Goal: Task Accomplishment & Management: Manage account settings

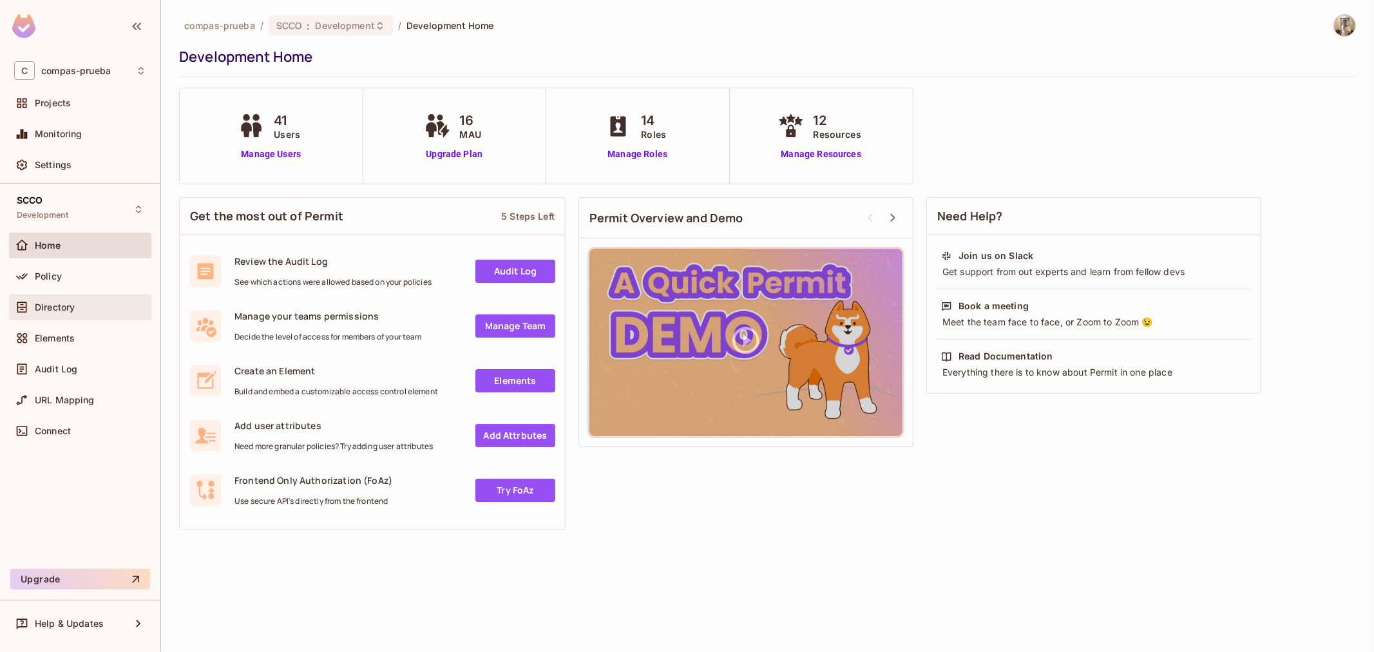
click at [84, 297] on div "Directory" at bounding box center [80, 307] width 142 height 26
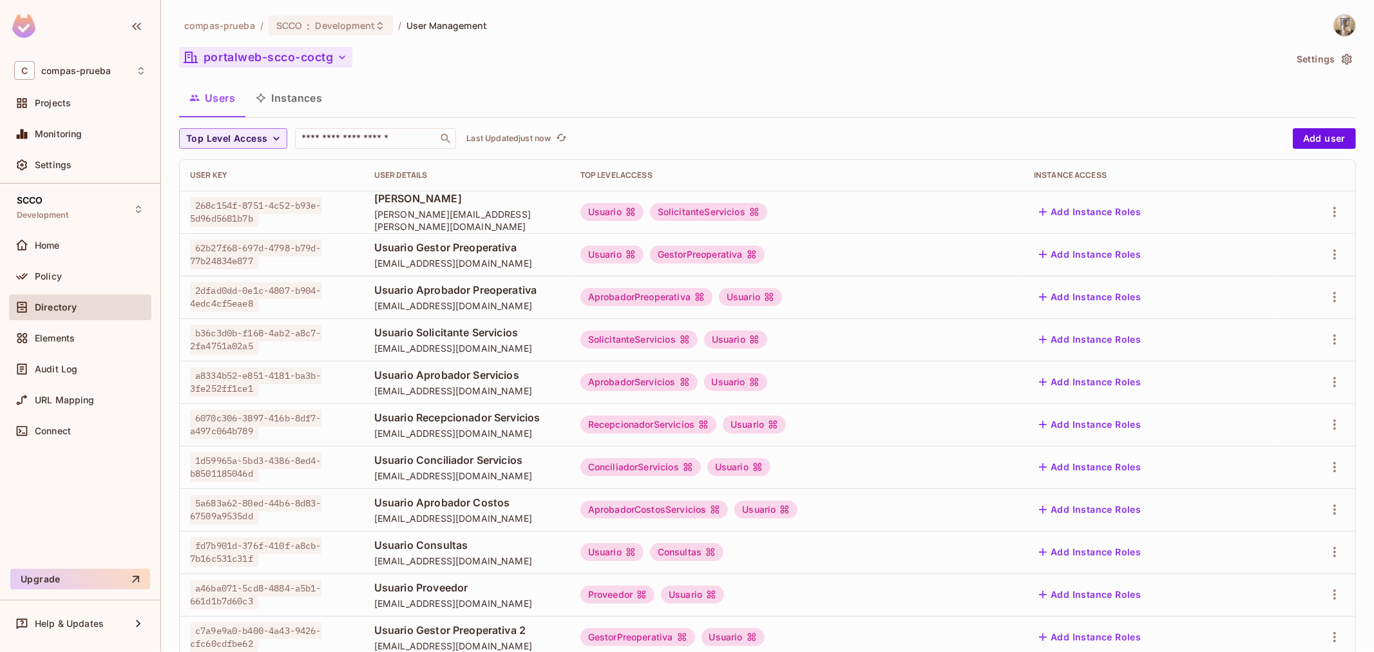
click at [303, 57] on button "portalweb-scco-coctg" at bounding box center [265, 57] width 173 height 21
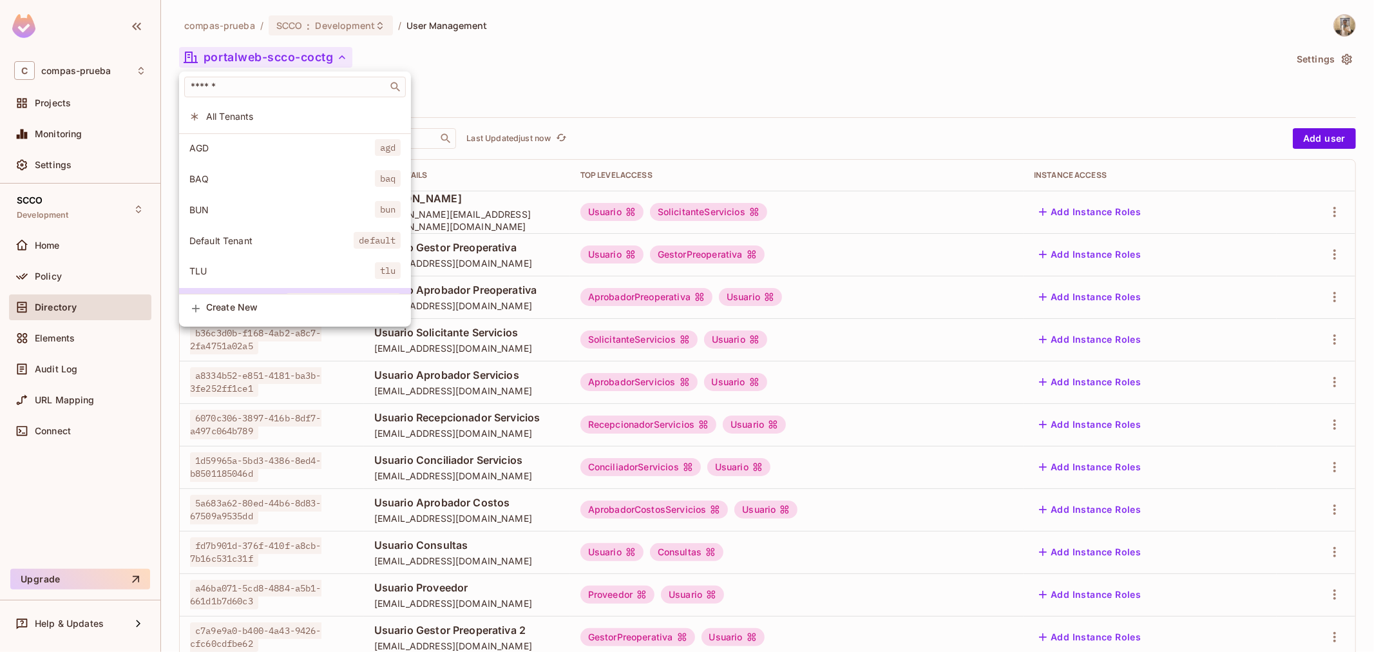
click at [537, 99] on div at bounding box center [687, 326] width 1374 height 652
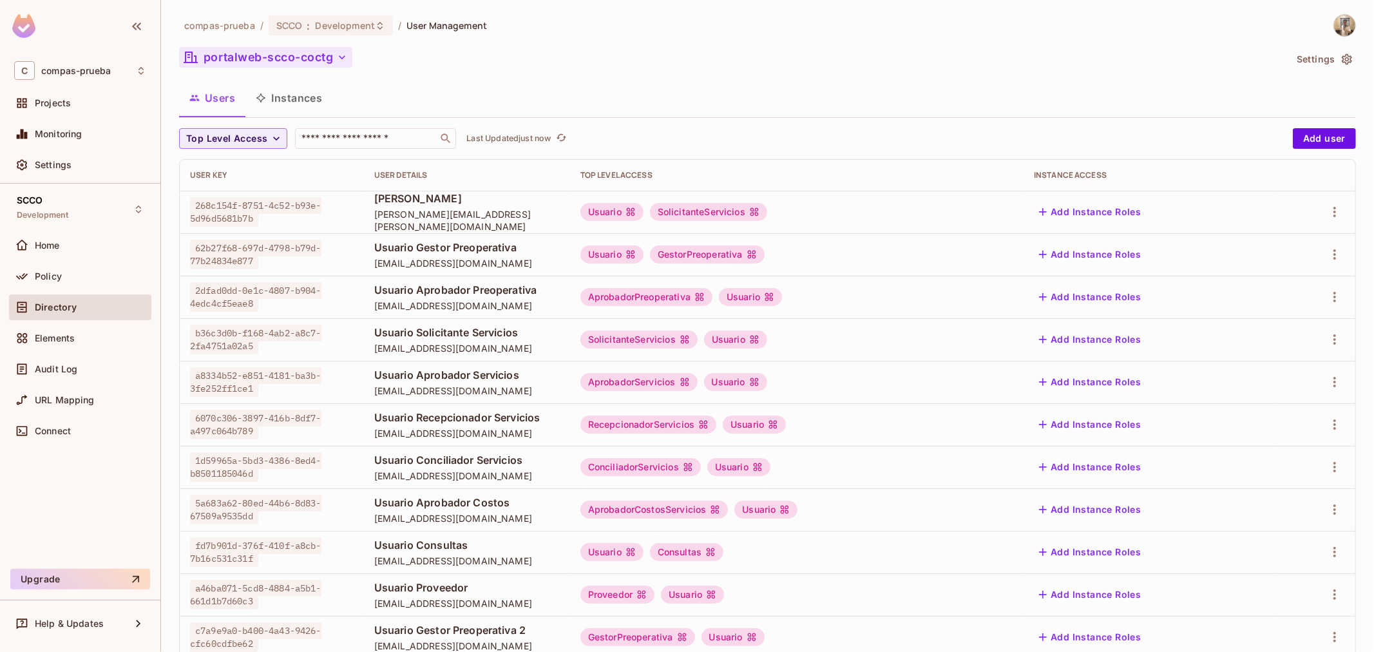
click at [300, 60] on button "portalweb-scco-coctg" at bounding box center [265, 57] width 173 height 21
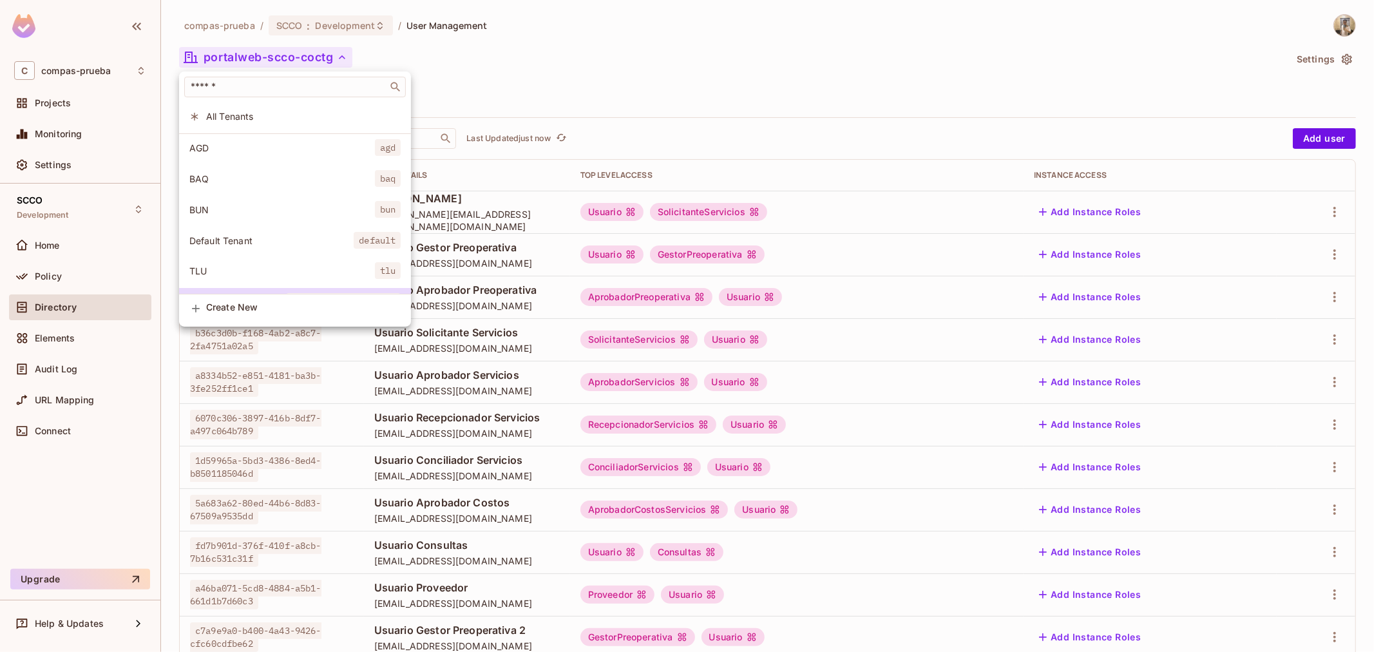
click at [372, 169] on li "BAQ baq" at bounding box center [295, 179] width 232 height 28
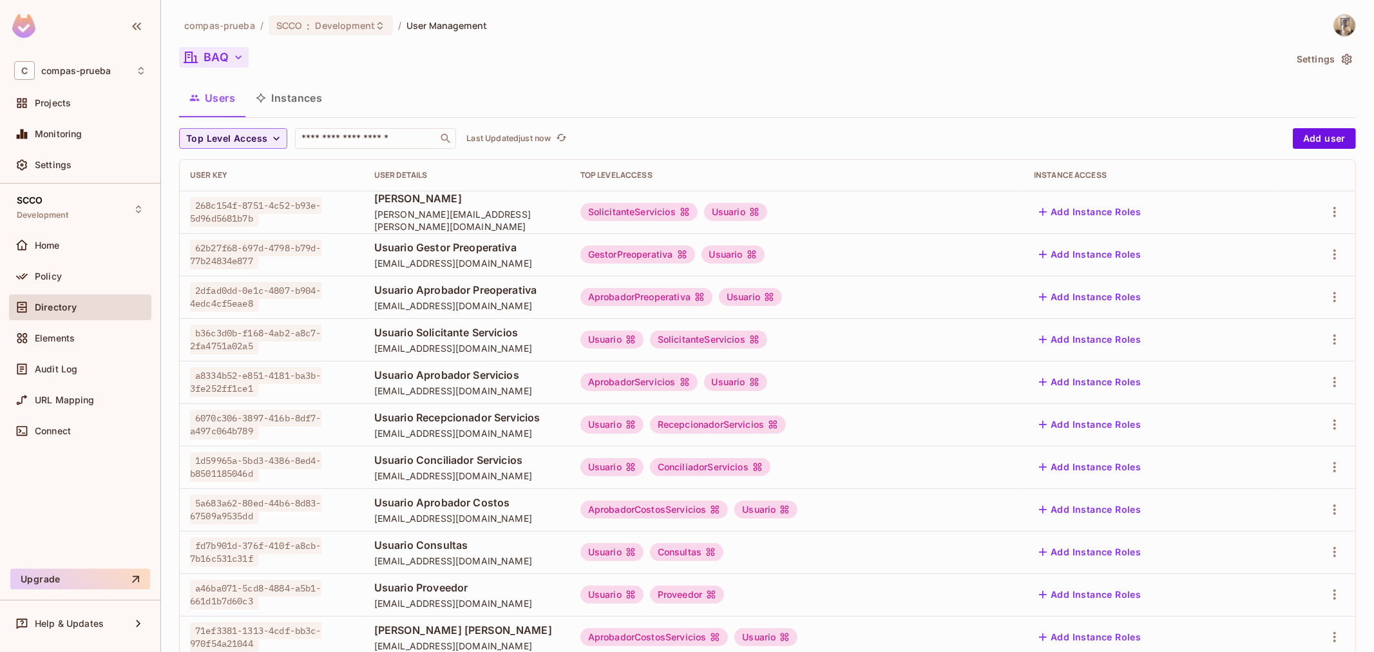
click at [240, 61] on icon "button" at bounding box center [238, 57] width 13 height 13
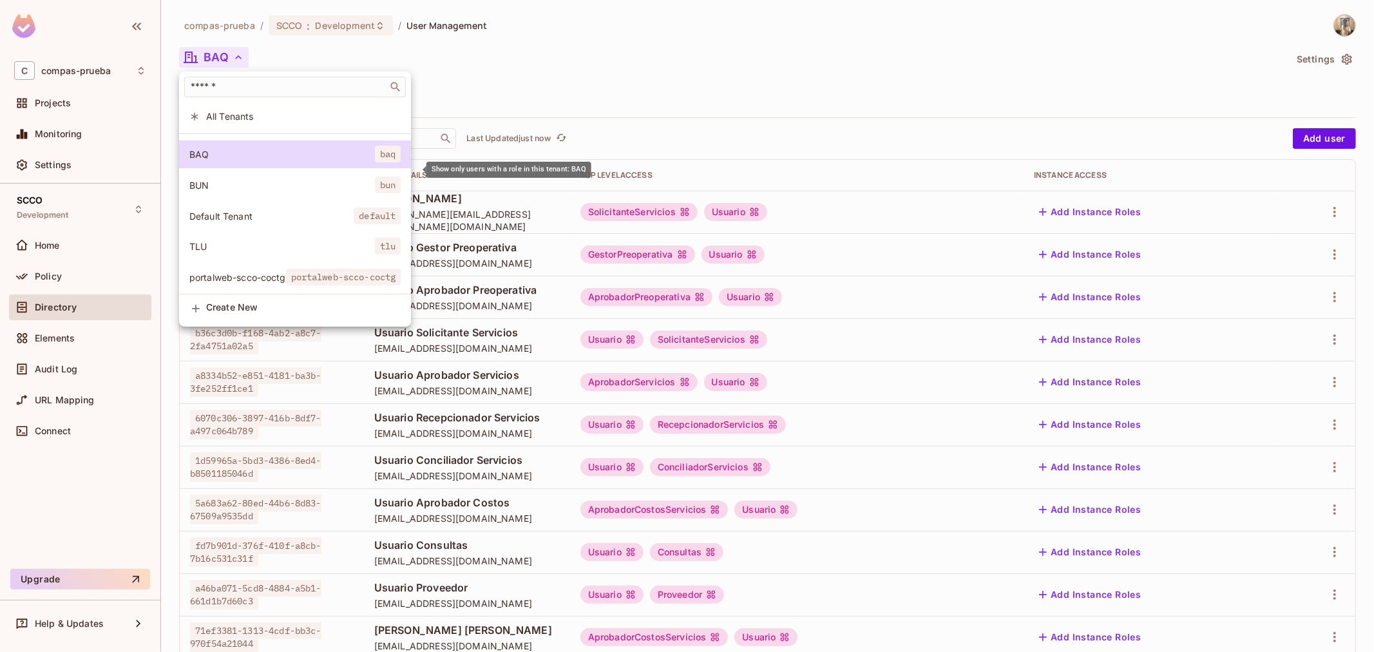
scroll to position [36, 0]
click at [859, 68] on div at bounding box center [687, 326] width 1374 height 652
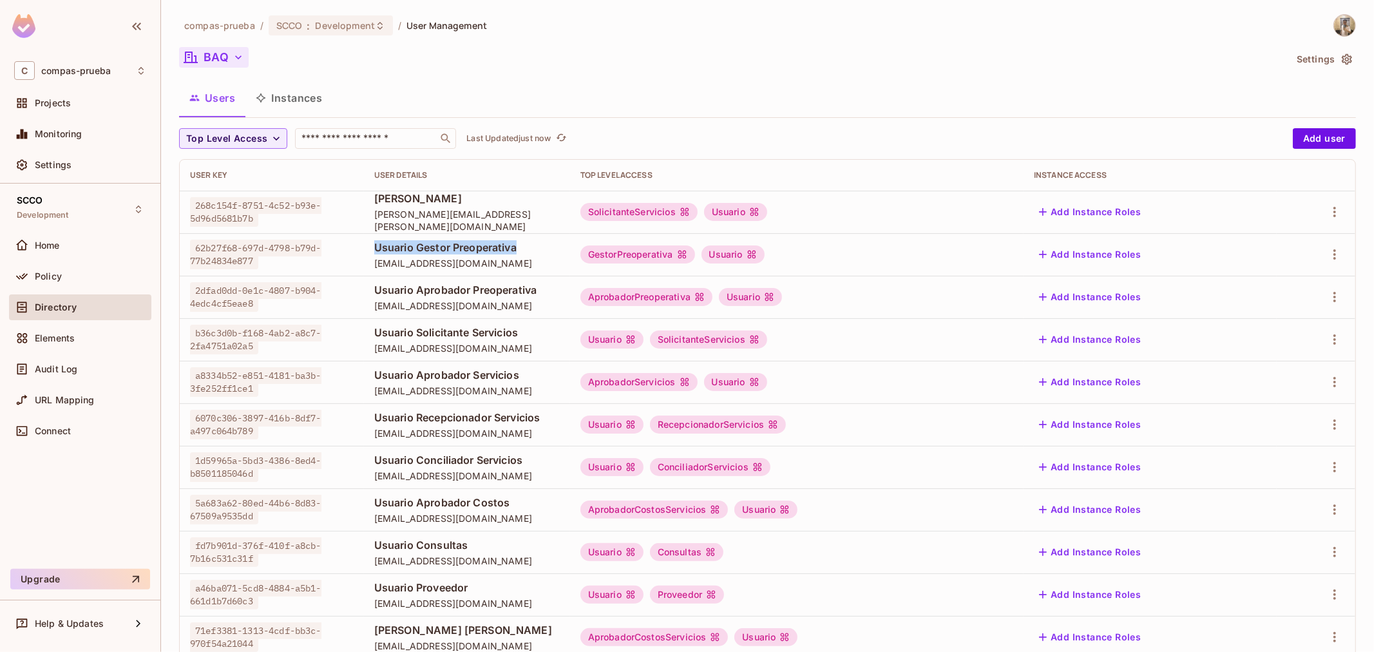
drag, startPoint x: 504, startPoint y: 254, endPoint x: 336, endPoint y: 248, distance: 167.6
click at [364, 248] on td "Usuario Gestor Preoperativa [EMAIL_ADDRESS][DOMAIN_NAME]" at bounding box center [467, 254] width 206 height 43
click at [524, 254] on div "Usuario Gestor Preoperativa [EMAIL_ADDRESS][DOMAIN_NAME]" at bounding box center [467, 254] width 186 height 29
drag, startPoint x: 535, startPoint y: 267, endPoint x: 346, endPoint y: 237, distance: 191.8
click at [364, 237] on td "Usuario Gestor Preoperativa [EMAIL_ADDRESS][DOMAIN_NAME]" at bounding box center [467, 254] width 206 height 43
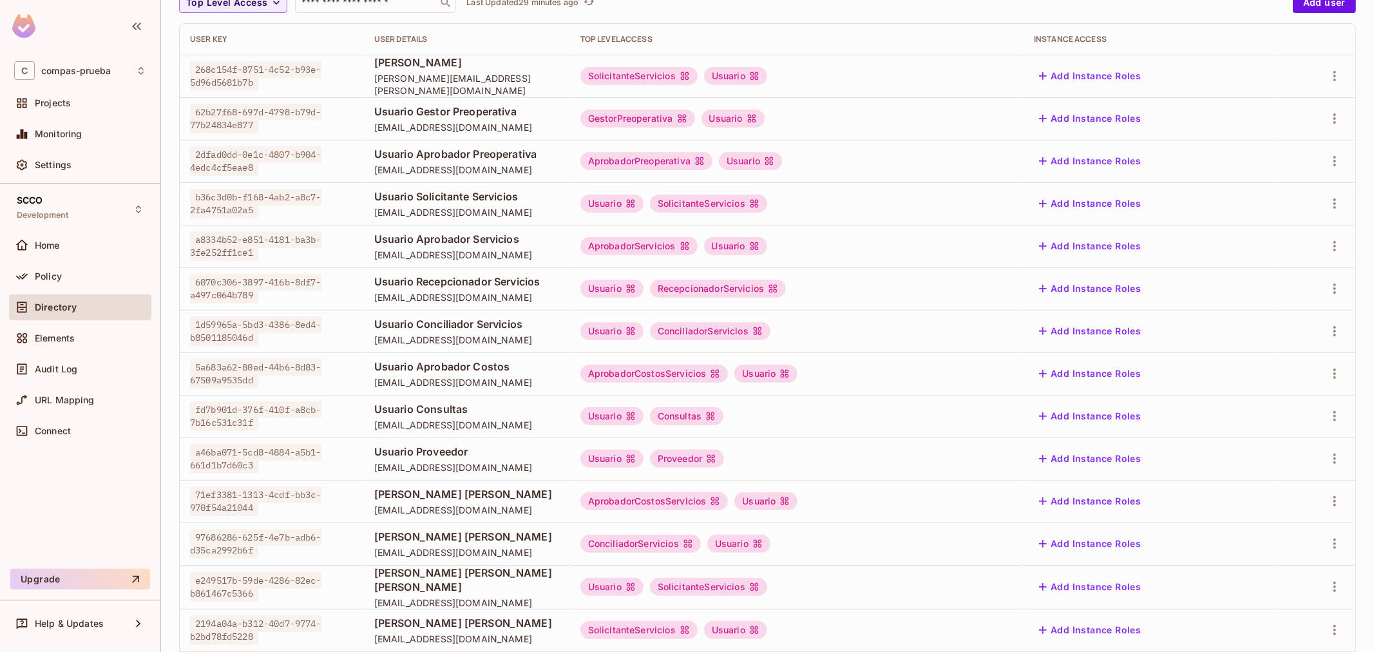
scroll to position [205, 0]
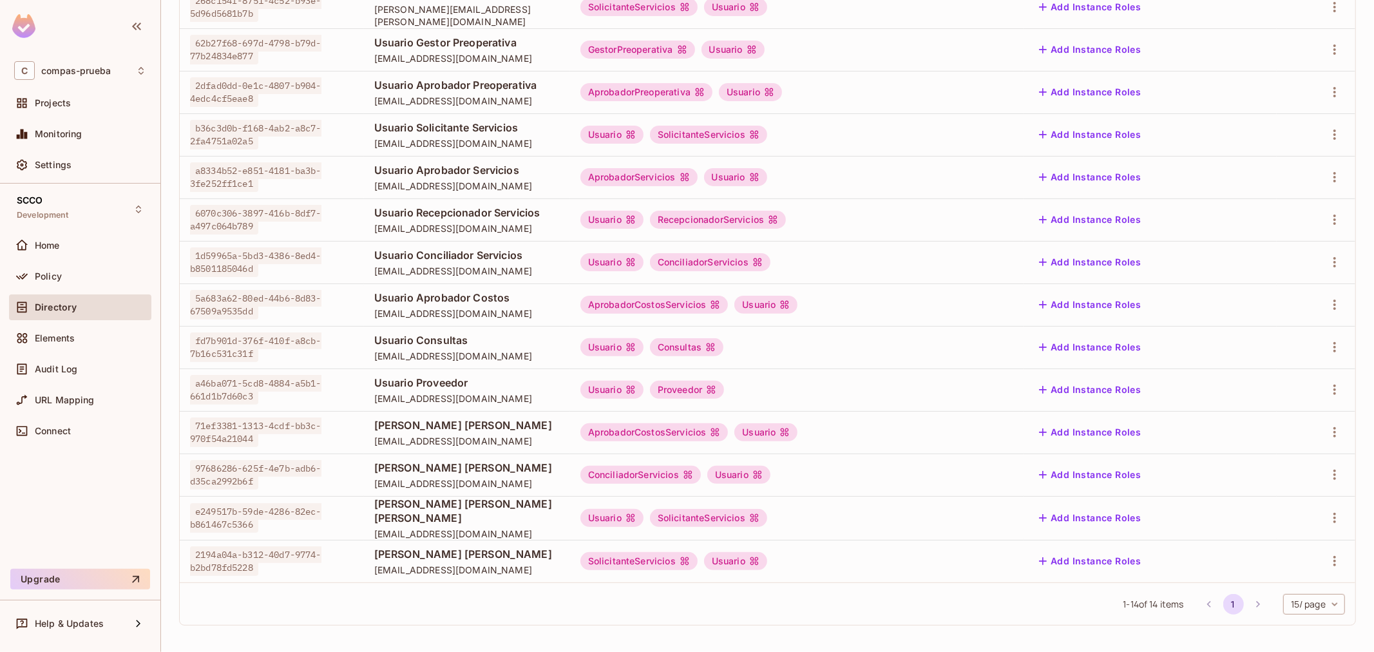
click at [1246, 607] on li "pagination navigation" at bounding box center [1258, 604] width 24 height 21
click at [1246, 602] on li "pagination navigation" at bounding box center [1258, 604] width 24 height 21
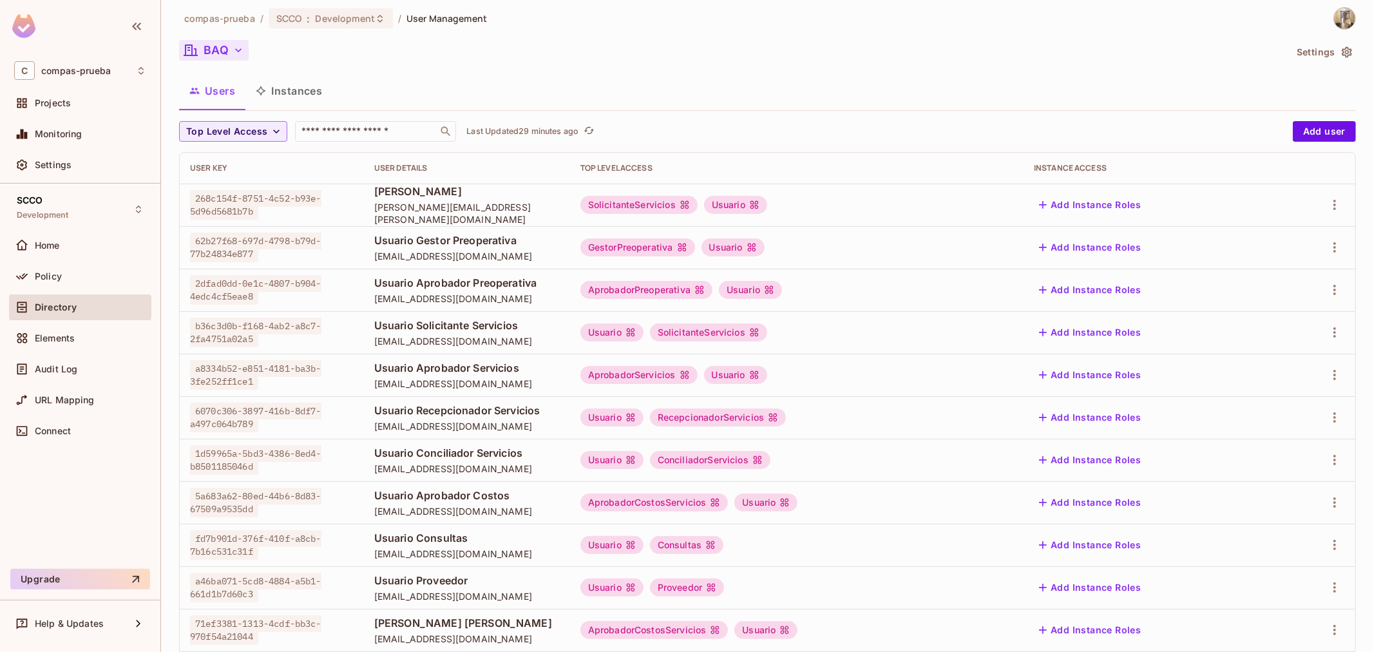
scroll to position [0, 0]
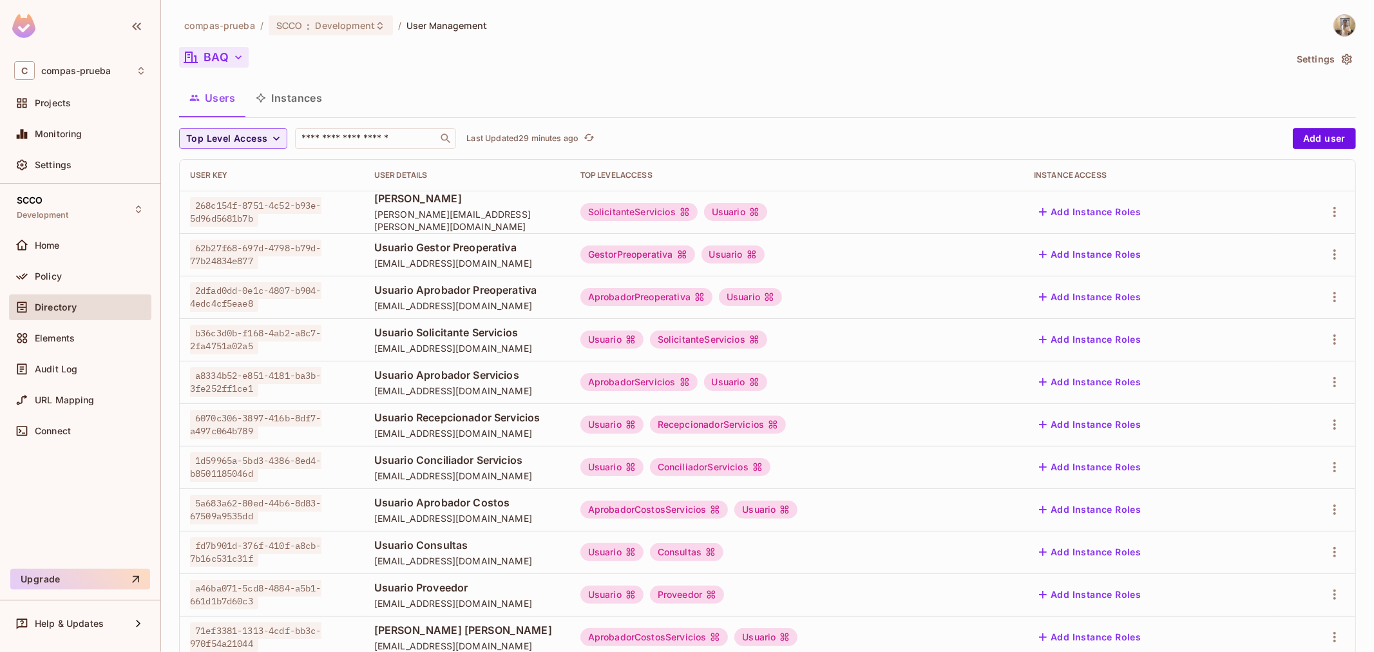
click at [216, 55] on button "BAQ" at bounding box center [214, 57] width 70 height 21
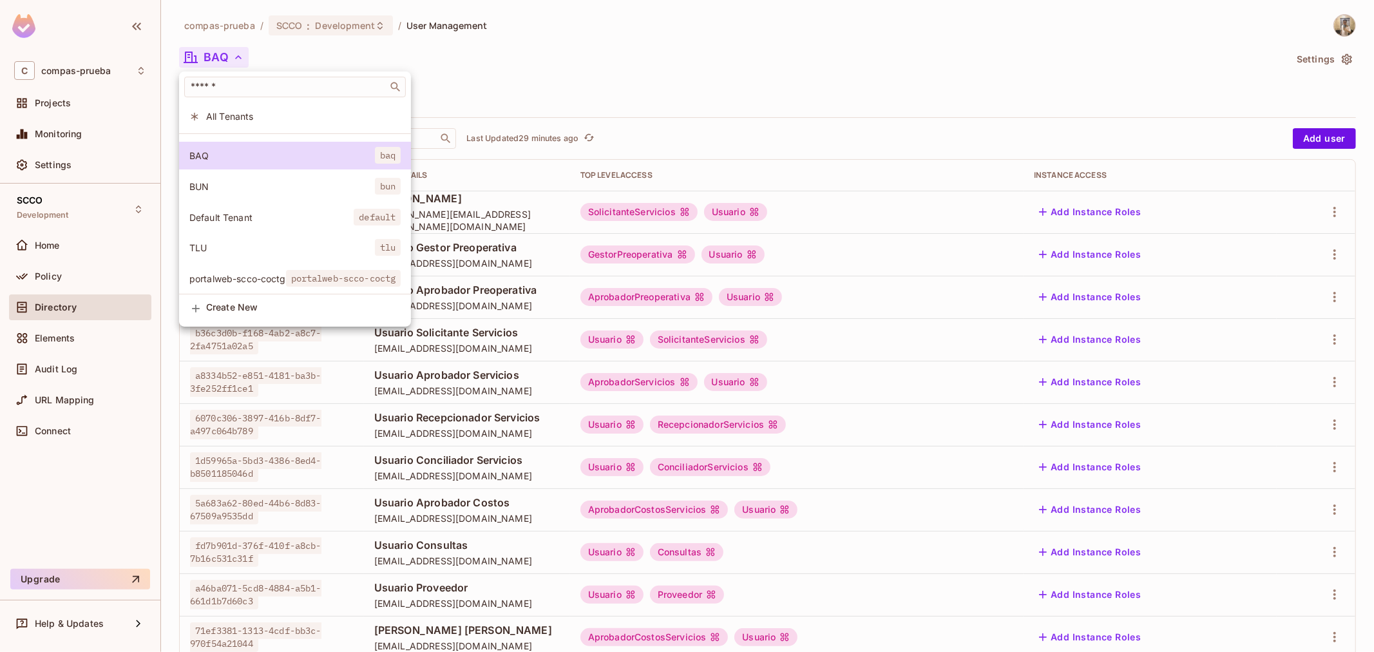
scroll to position [36, 0]
click at [330, 268] on span "portalweb-scco-coctg" at bounding box center [343, 276] width 115 height 17
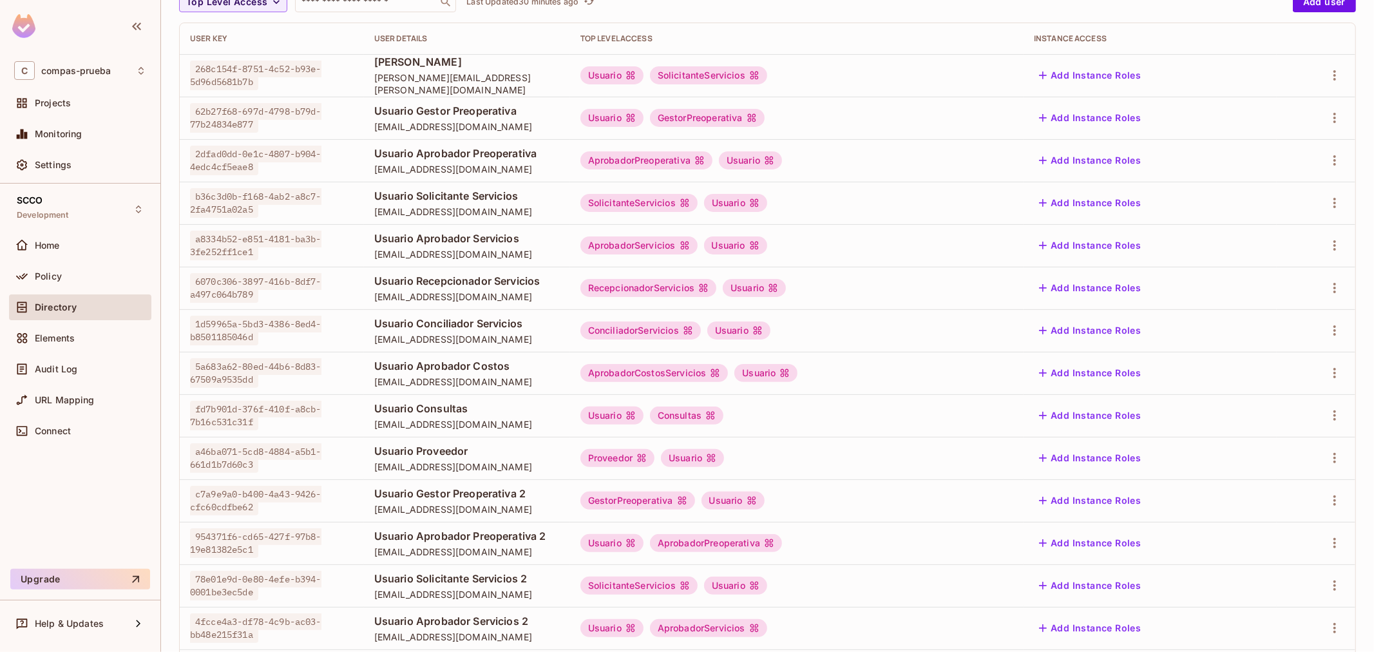
scroll to position [248, 0]
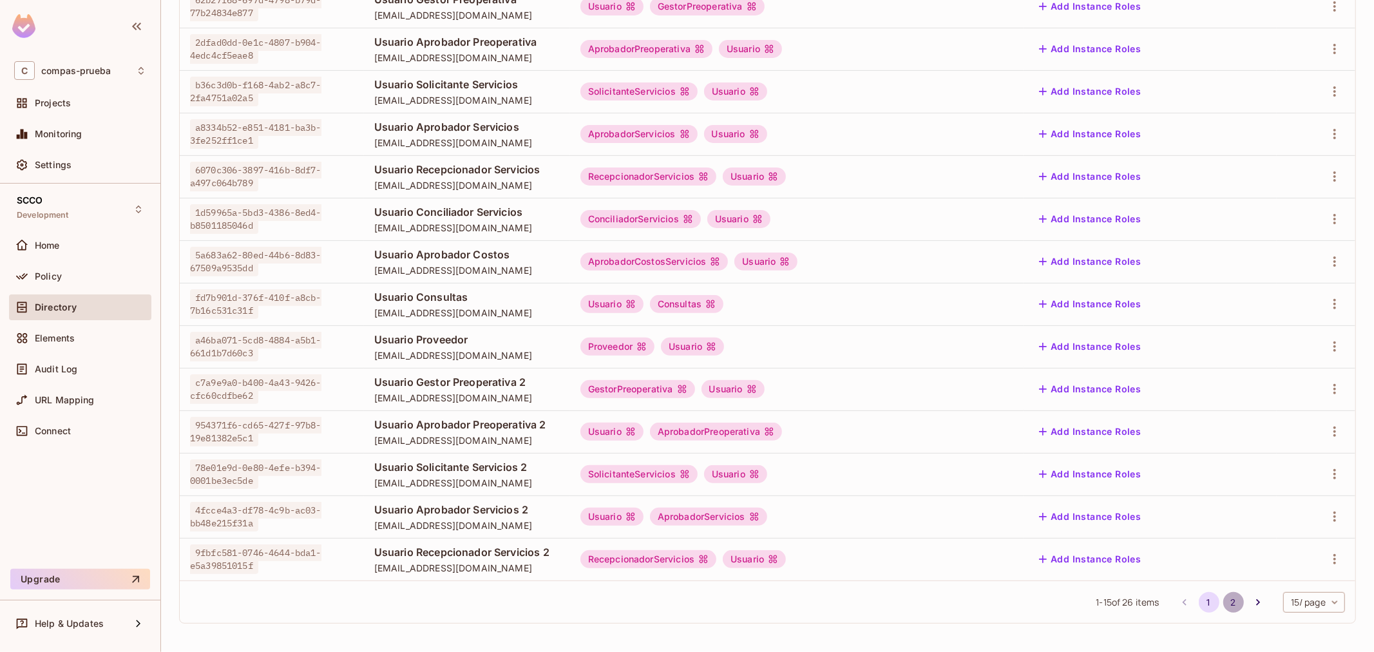
click at [1227, 600] on button "2" at bounding box center [1233, 602] width 21 height 21
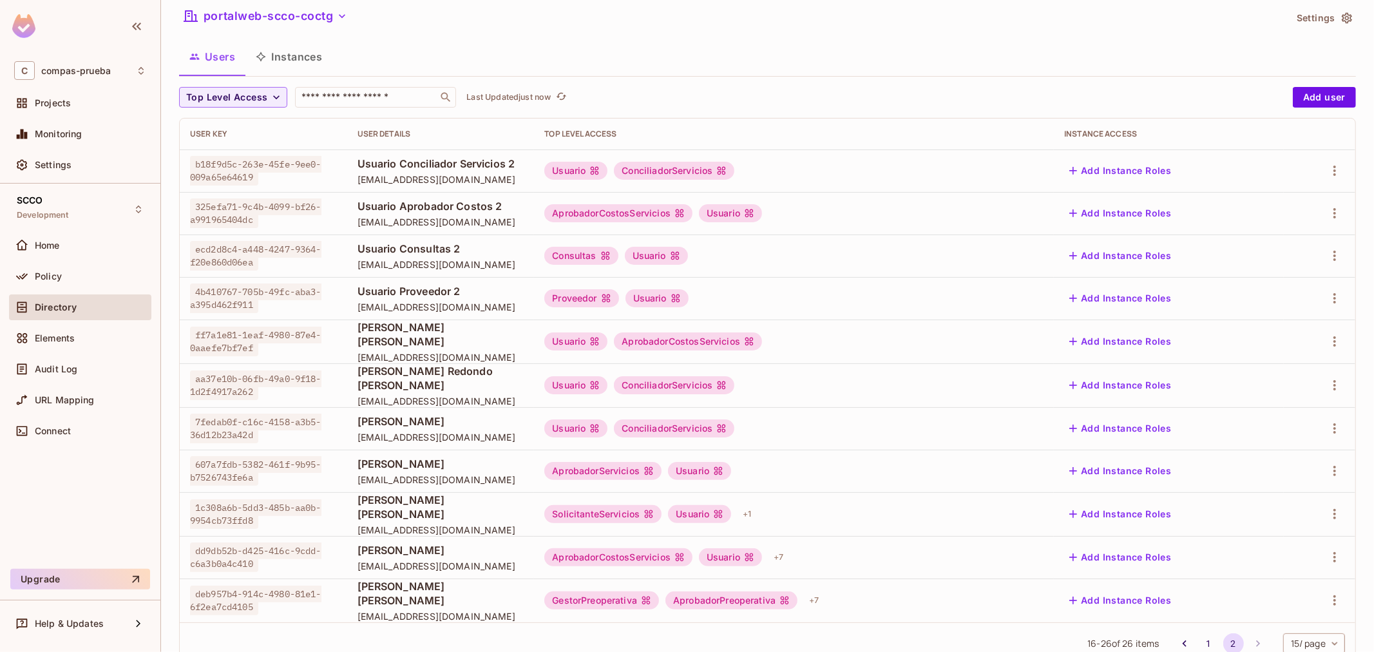
scroll to position [78, 0]
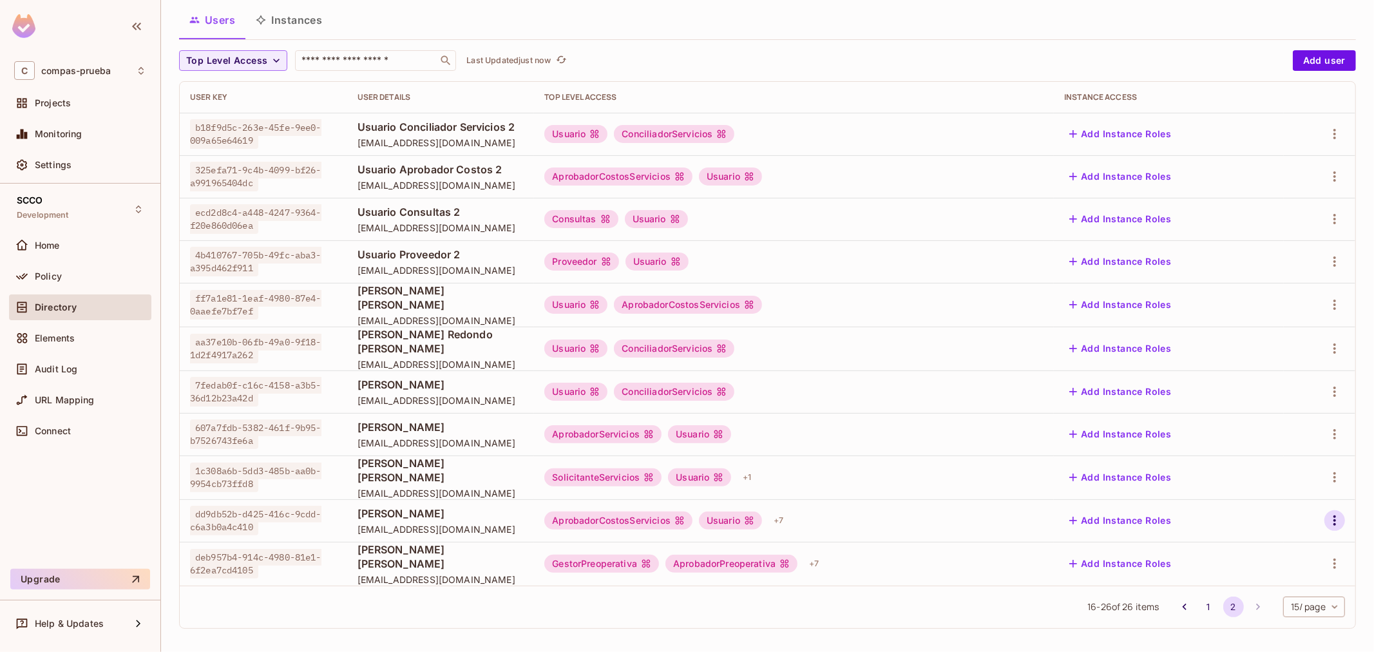
click at [1327, 516] on icon "button" at bounding box center [1334, 520] width 15 height 15
click at [1257, 548] on div "Edit" at bounding box center [1256, 546] width 17 height 13
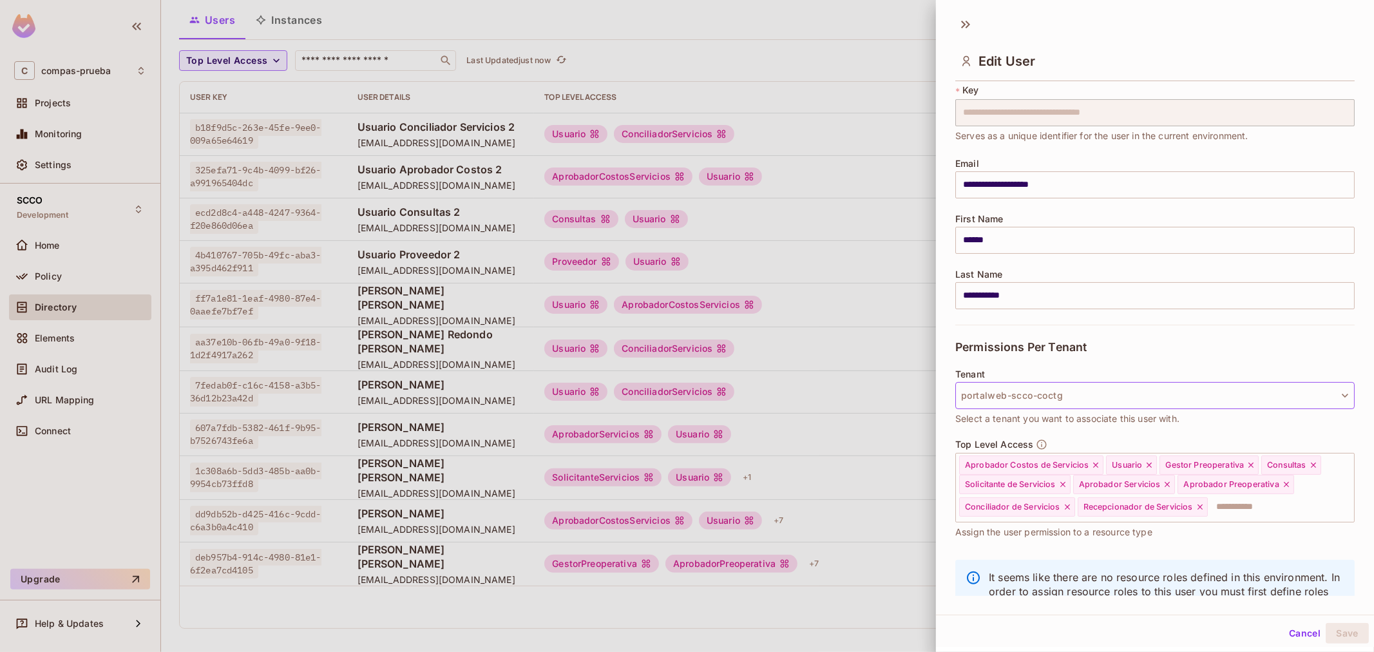
scroll to position [102, 0]
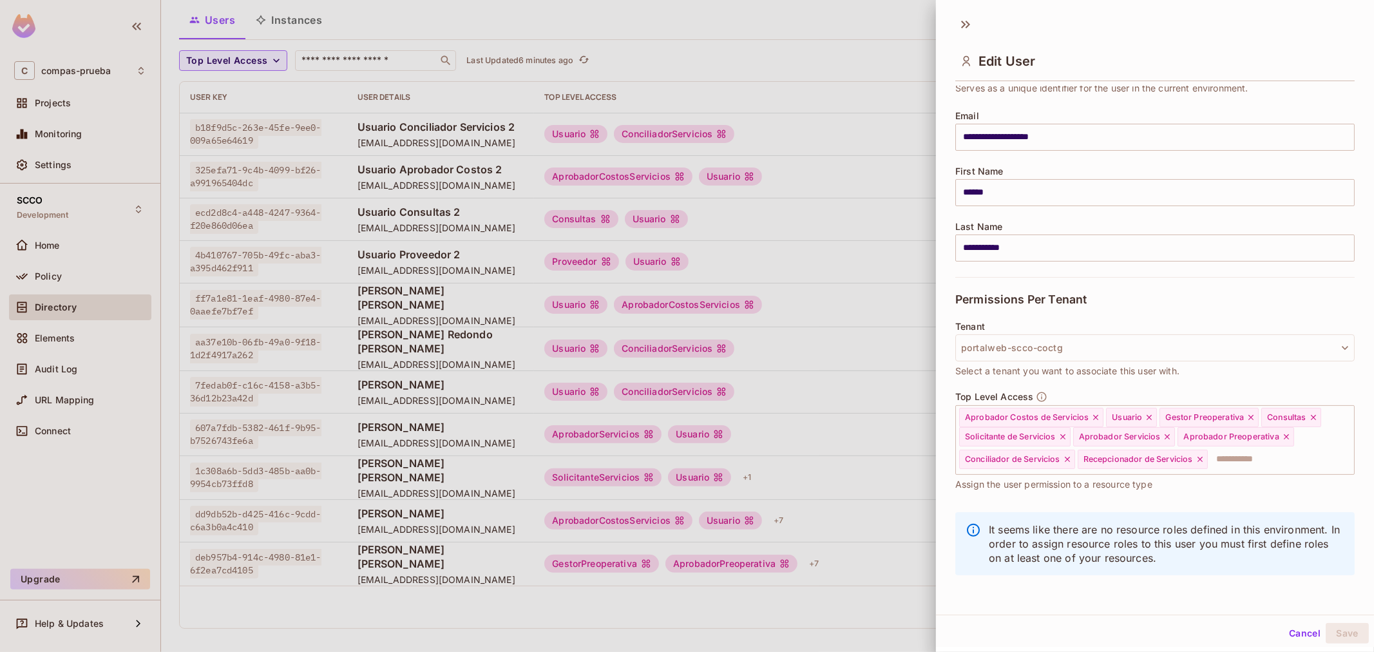
click at [599, 198] on div at bounding box center [687, 326] width 1374 height 652
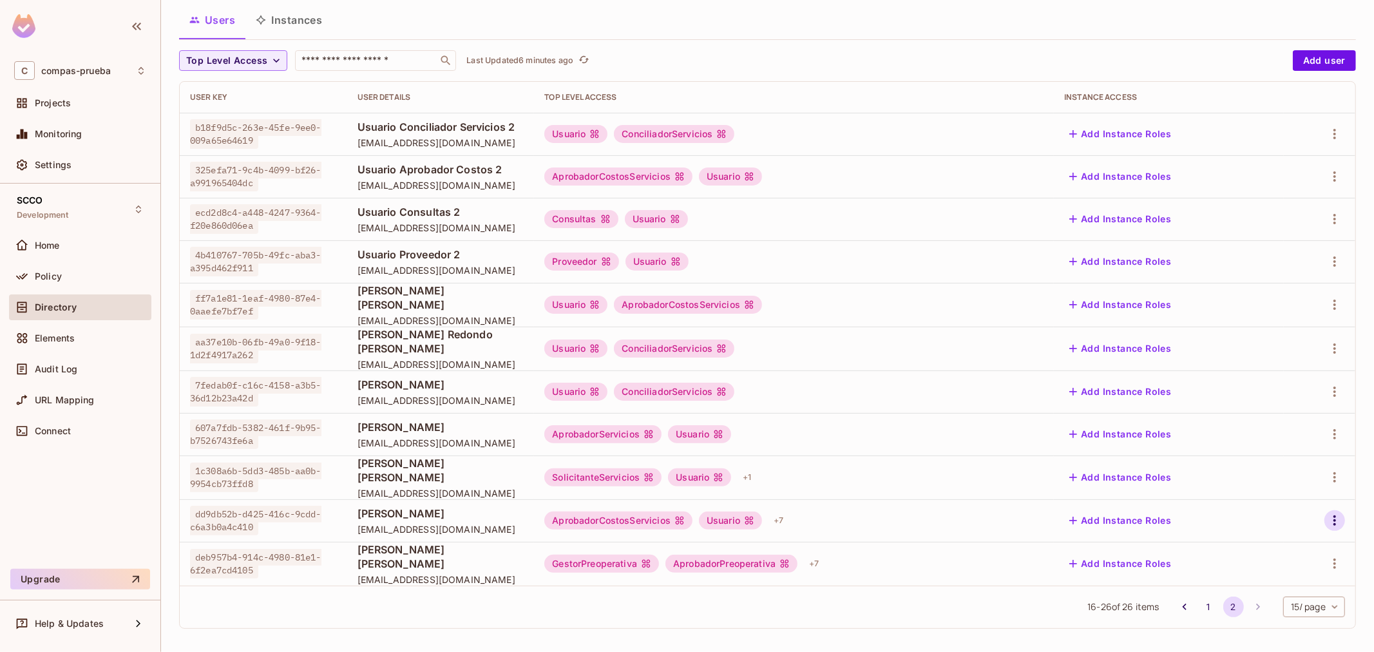
click at [1327, 515] on icon "button" at bounding box center [1334, 520] width 15 height 15
click at [1293, 533] on li "Edit" at bounding box center [1268, 546] width 114 height 28
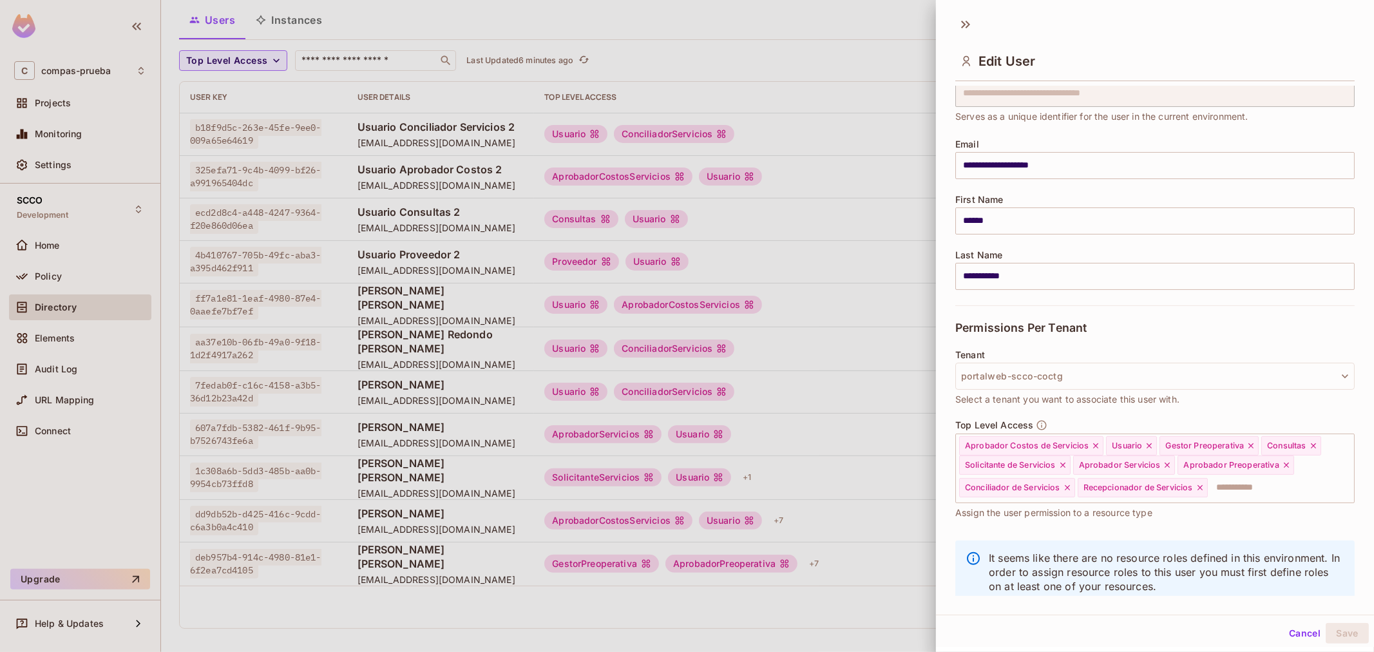
scroll to position [72, 0]
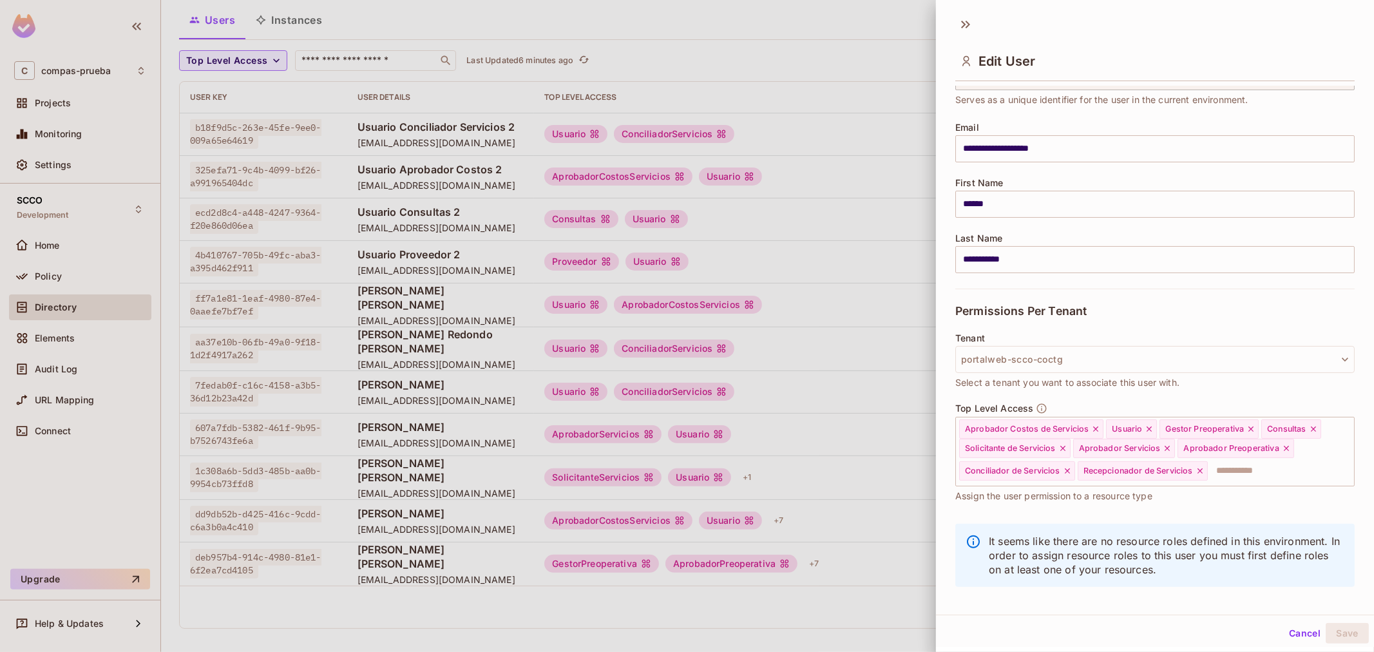
click at [320, 22] on div at bounding box center [687, 326] width 1374 height 652
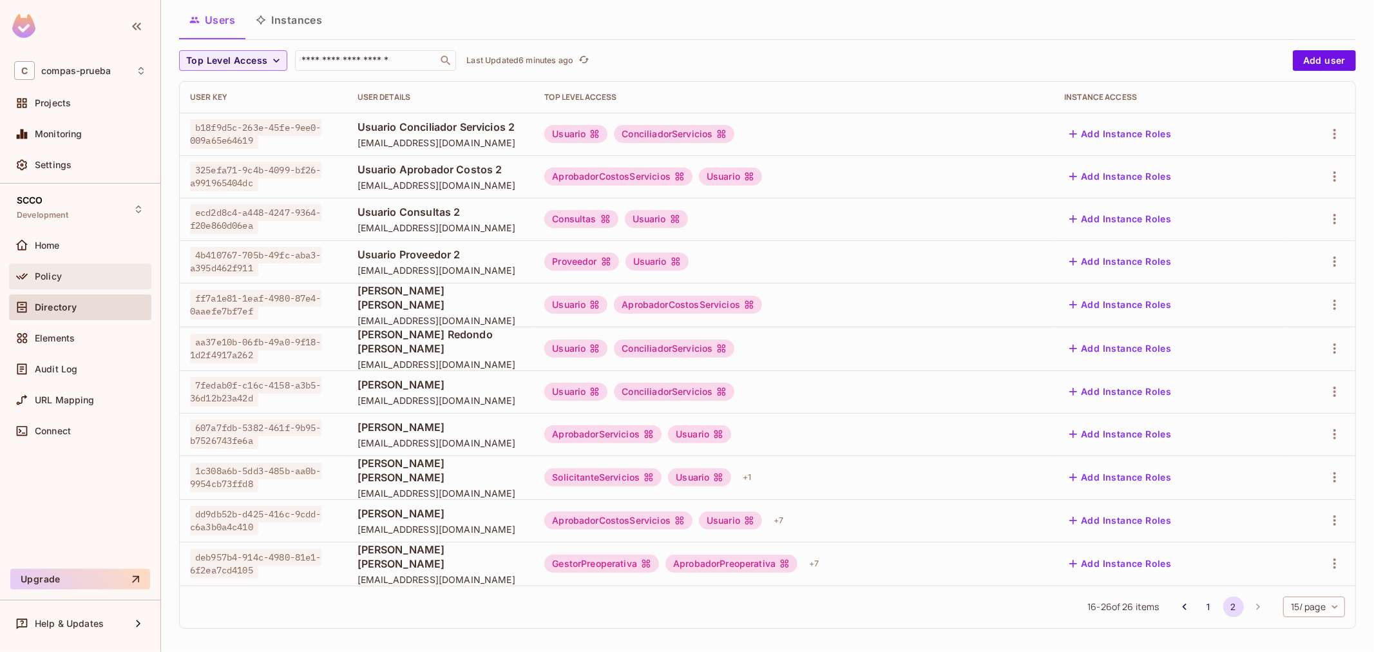
click at [93, 280] on div "Policy" at bounding box center [90, 276] width 111 height 10
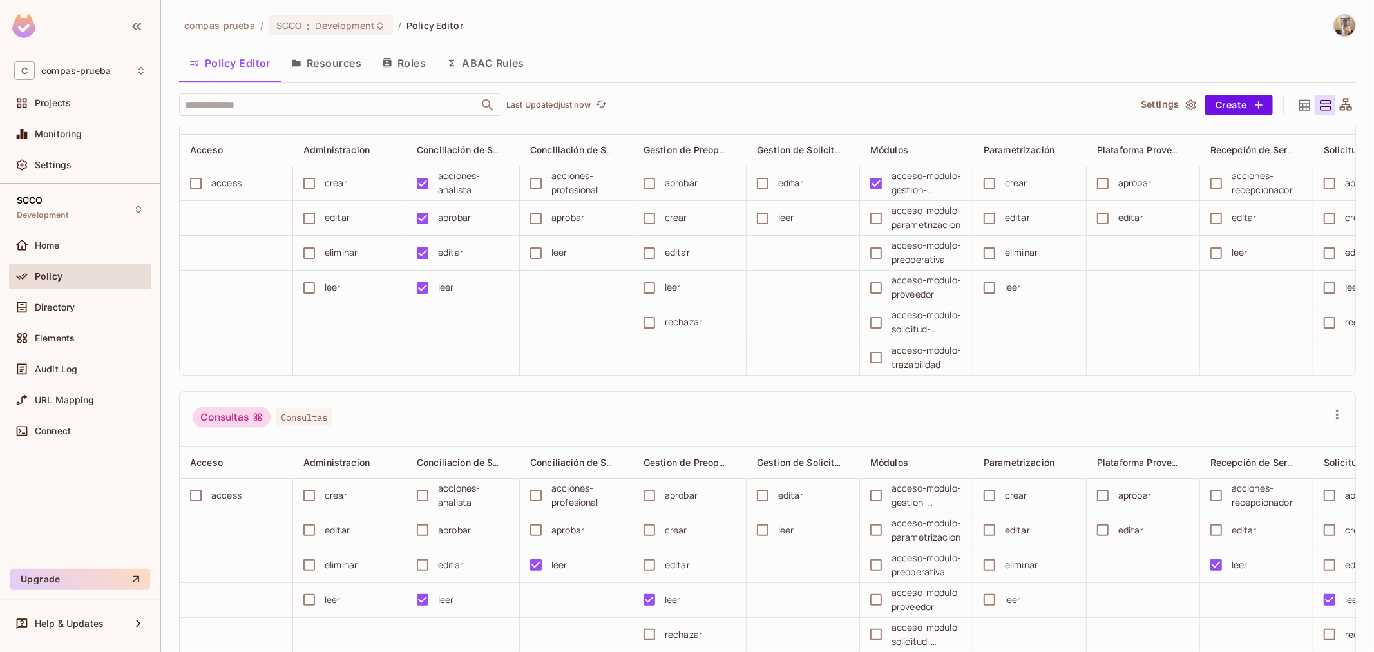
scroll to position [1465, 0]
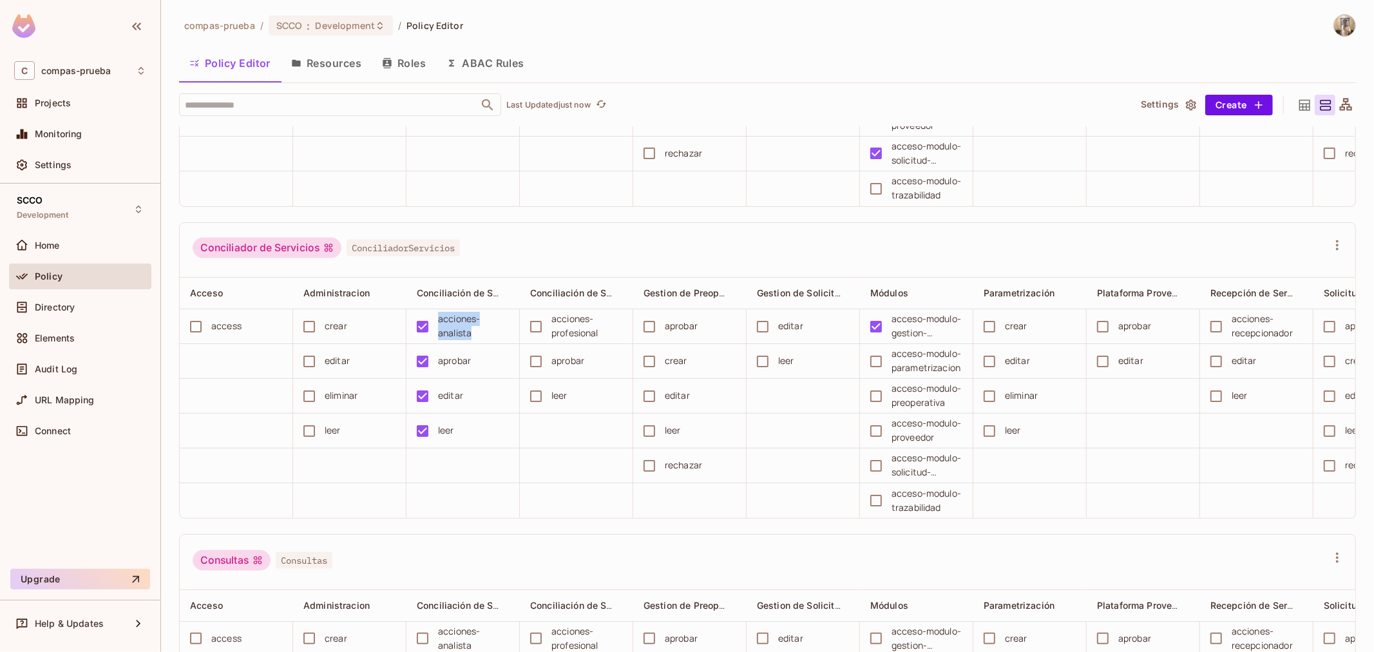
drag, startPoint x: 477, startPoint y: 390, endPoint x: 439, endPoint y: 371, distance: 42.3
click at [439, 340] on div "acciones-analista" at bounding box center [473, 326] width 71 height 28
